Goal: Task Accomplishment & Management: Use online tool/utility

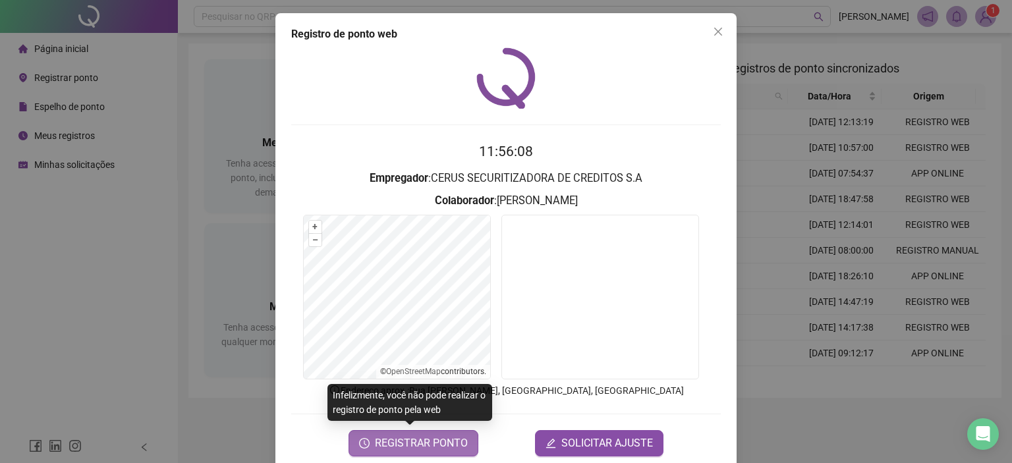
click at [443, 439] on span "REGISTRAR PONTO" at bounding box center [421, 443] width 93 height 16
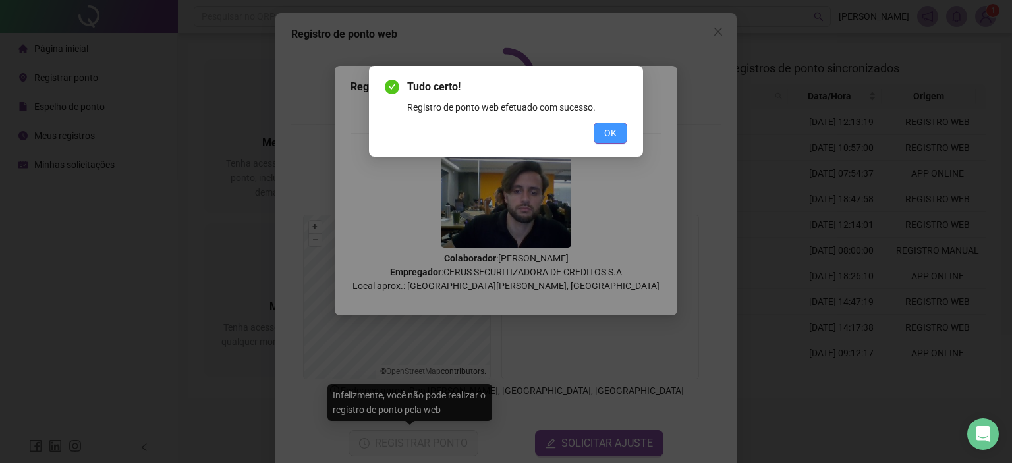
click at [611, 127] on span "OK" at bounding box center [610, 133] width 13 height 14
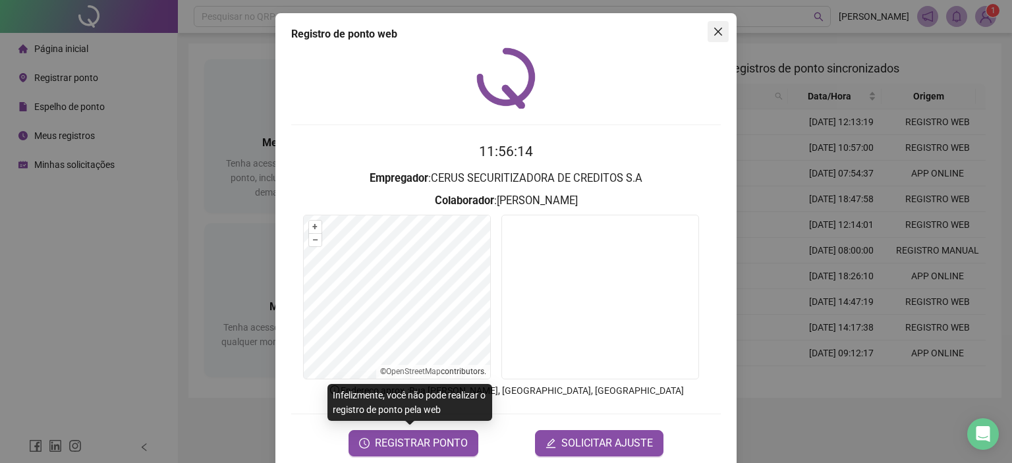
drag, startPoint x: 709, startPoint y: 28, endPoint x: 648, endPoint y: 68, distance: 73.3
click at [713, 28] on icon "close" at bounding box center [718, 31] width 11 height 11
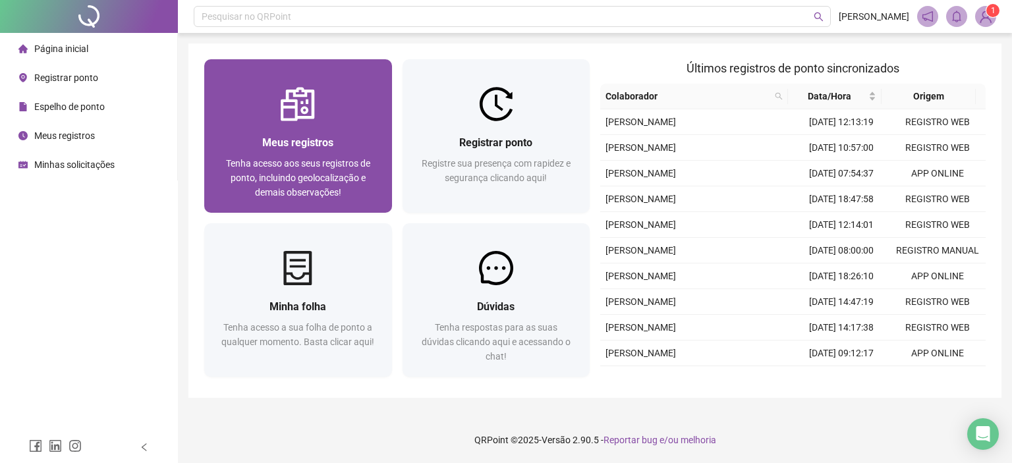
click at [327, 150] on div "Meus registros" at bounding box center [298, 142] width 156 height 16
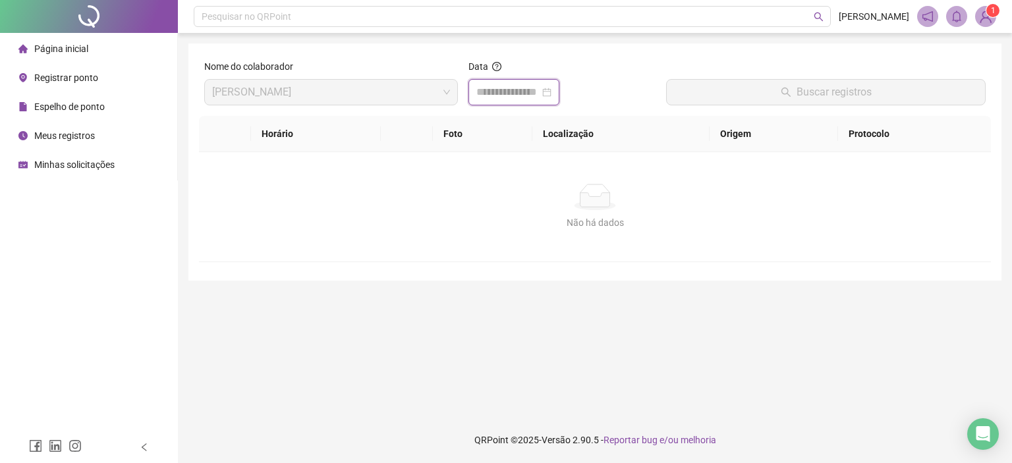
click at [491, 88] on input at bounding box center [507, 92] width 63 height 16
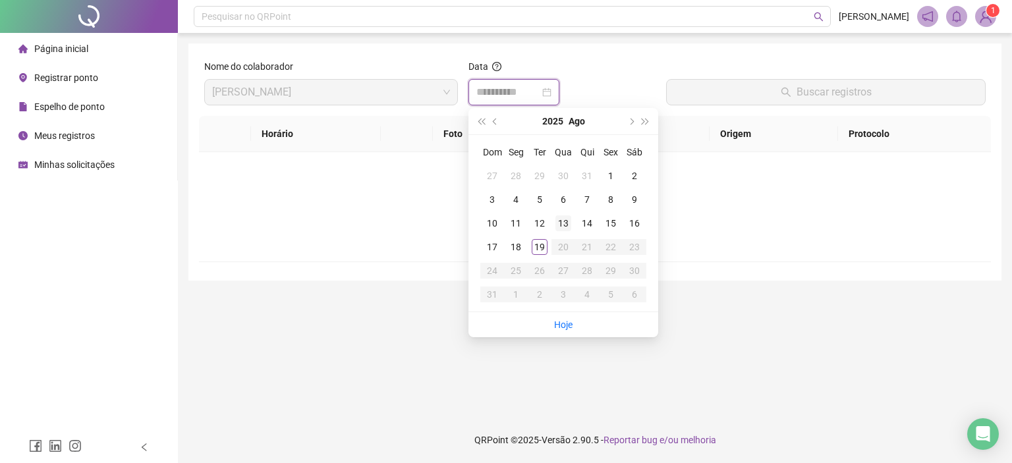
type input "**********"
click at [536, 247] on div "19" at bounding box center [540, 247] width 16 height 16
